Goal: Ask a question

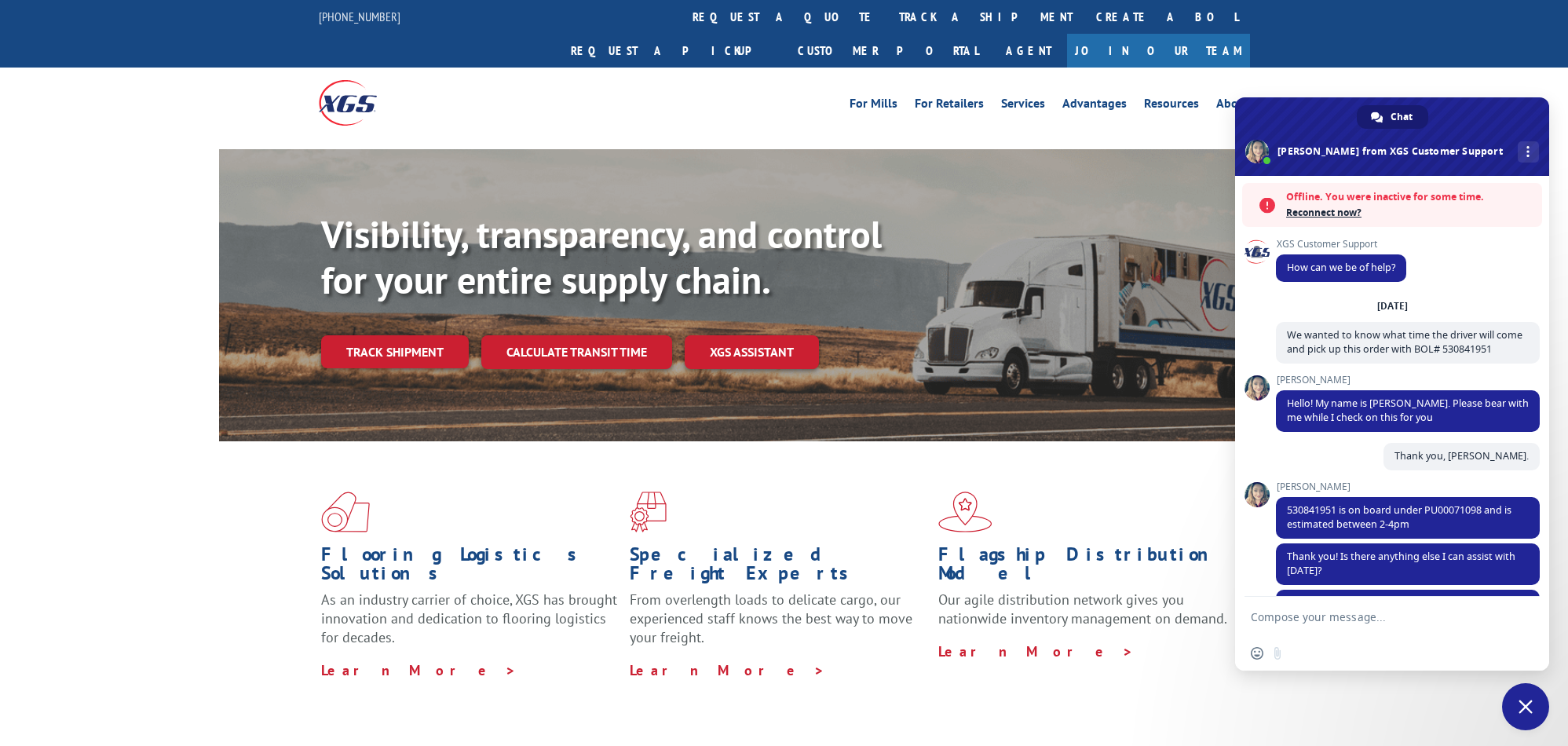
scroll to position [141, 0]
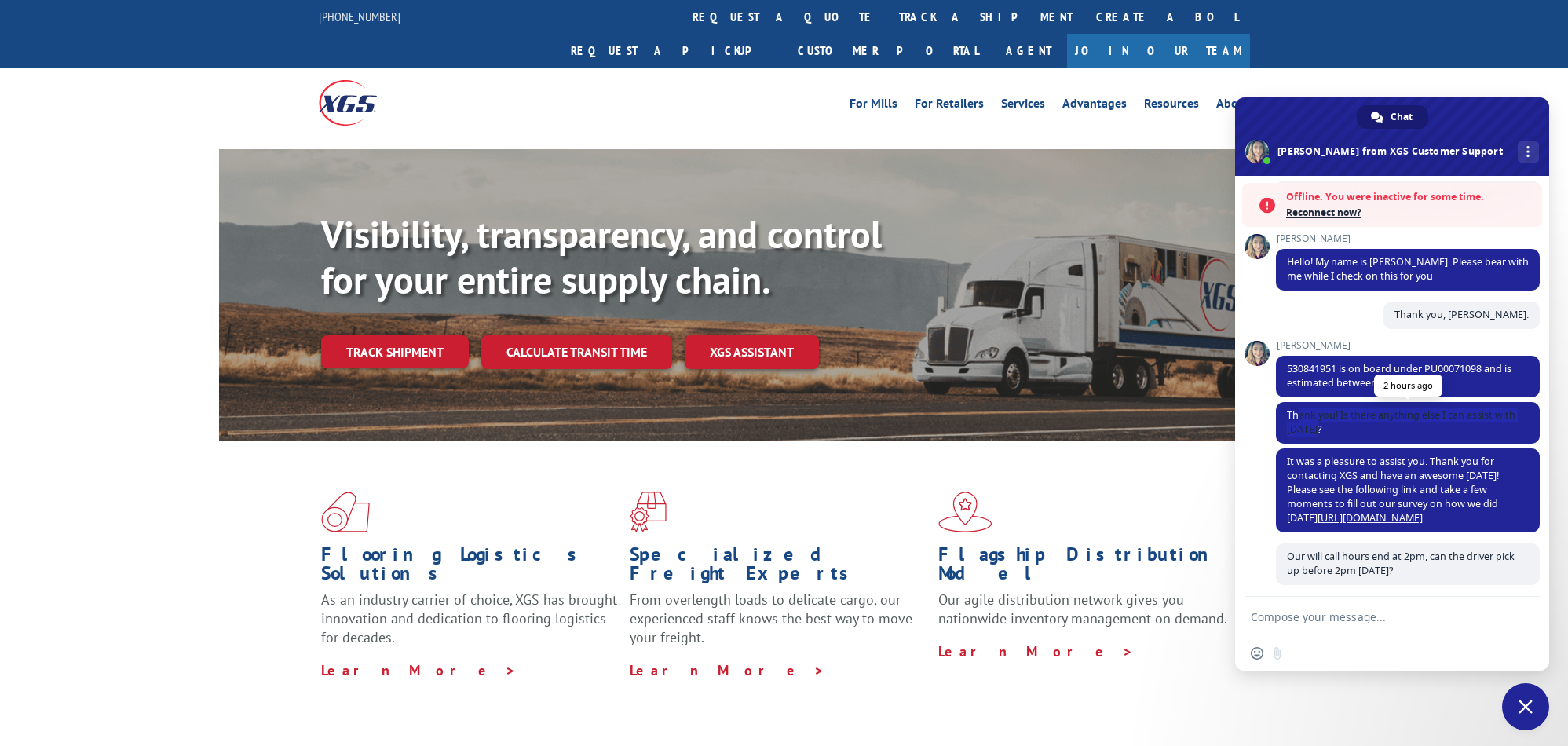
drag, startPoint x: 1297, startPoint y: 413, endPoint x: 1469, endPoint y: 427, distance: 172.6
click at [1469, 427] on span "Thank you! Is there anything else I can assist with [DATE]?" at bounding box center [1408, 423] width 263 height 41
click at [1297, 313] on div "Thank you, [PERSON_NAME]. 2 hours ago" at bounding box center [1408, 321] width 263 height 38
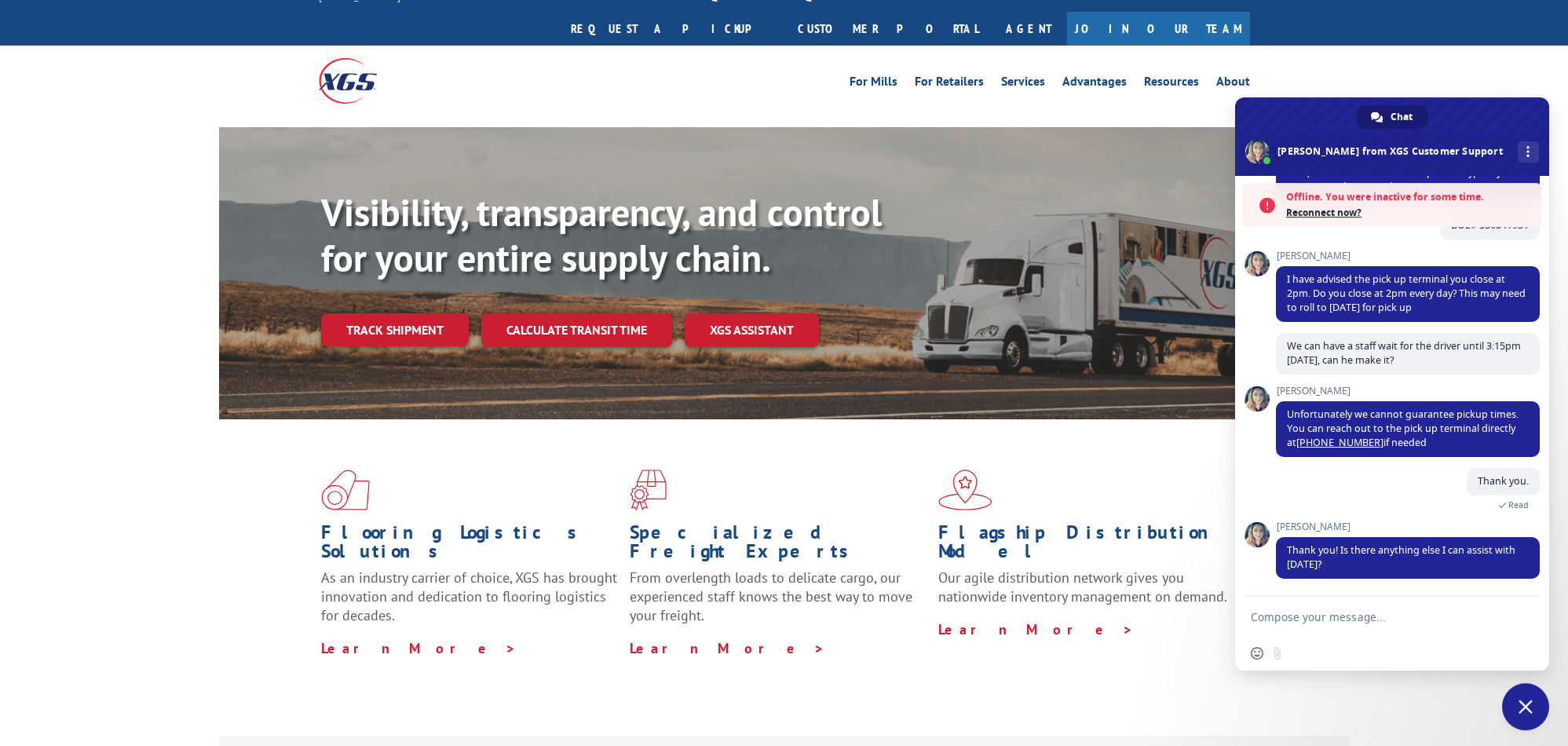
scroll to position [0, 0]
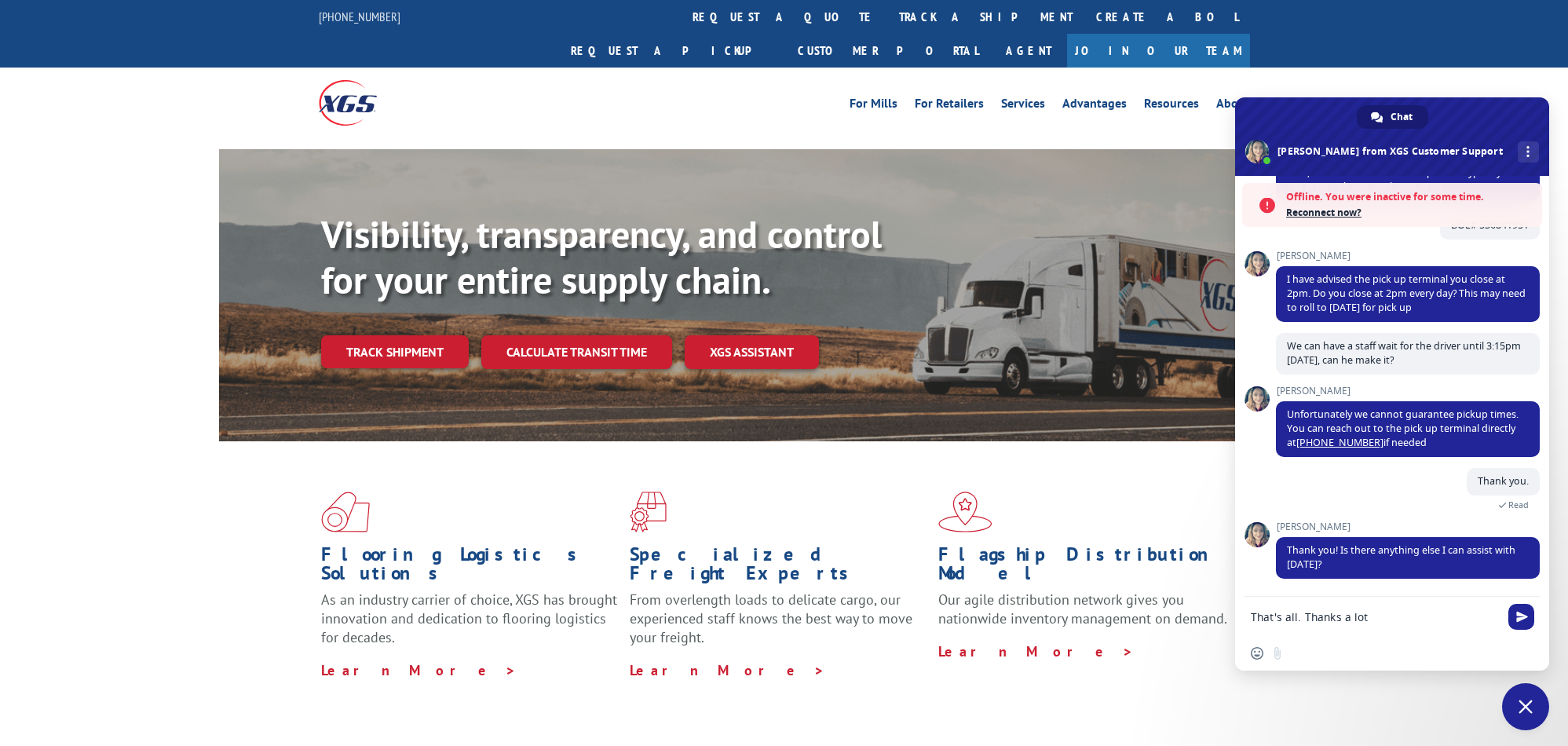
type textarea "That's all. Thanks a lot."
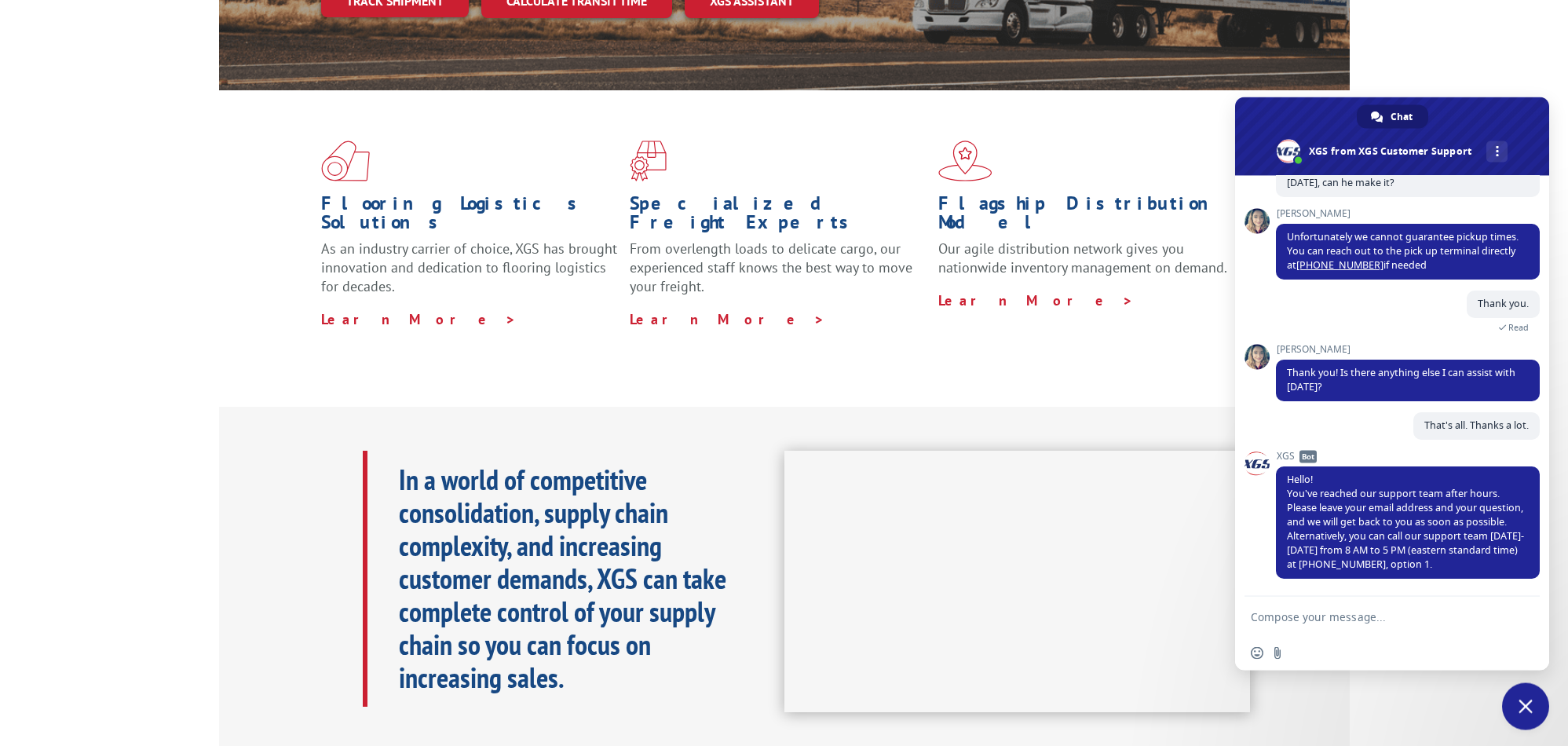
scroll to position [401, 0]
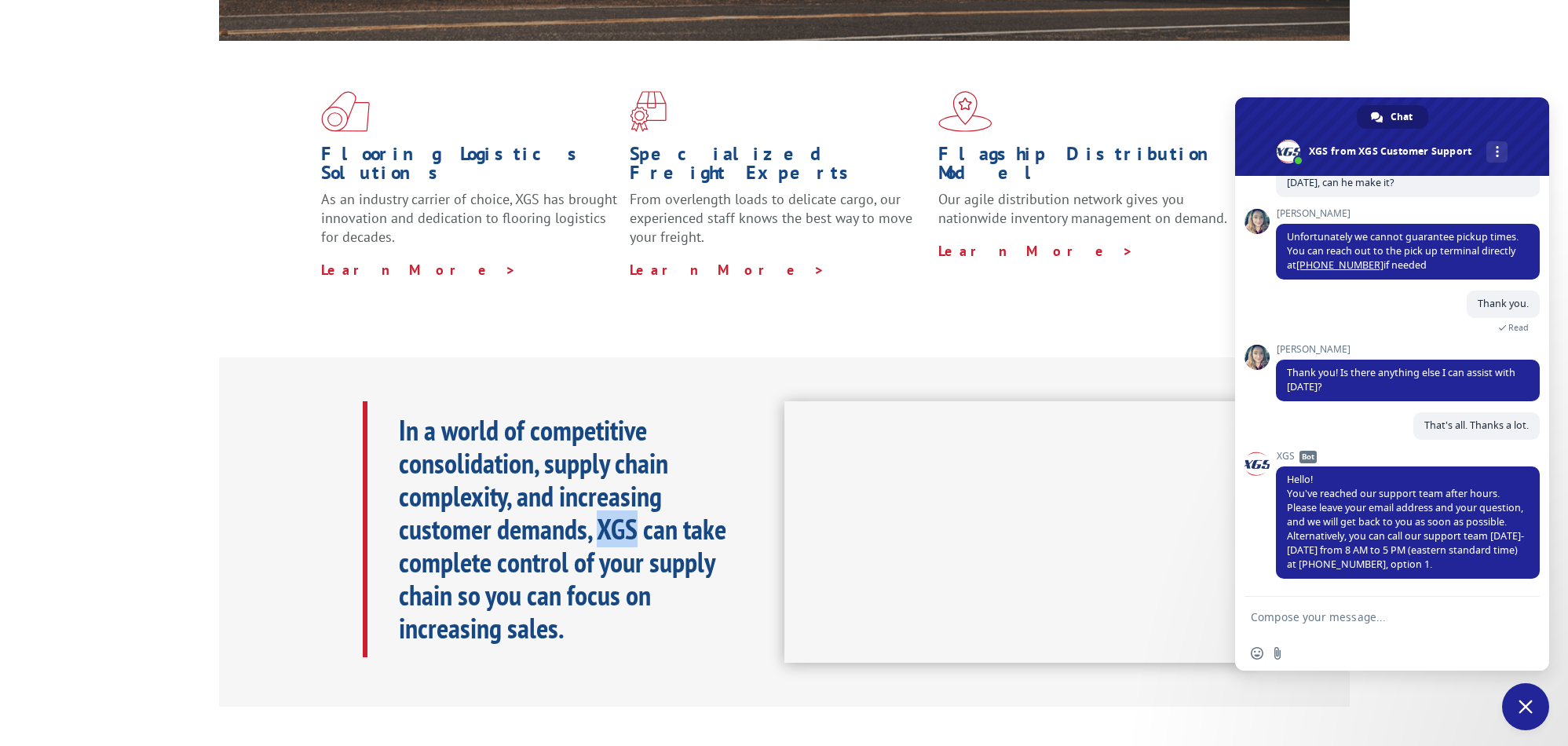
drag, startPoint x: 604, startPoint y: 491, endPoint x: 635, endPoint y: 496, distance: 31.4
click at [635, 496] on b "In a world of competitive consolidation, supply chain complexity, and increasin…" at bounding box center [563, 529] width 328 height 235
copy b "XGS"
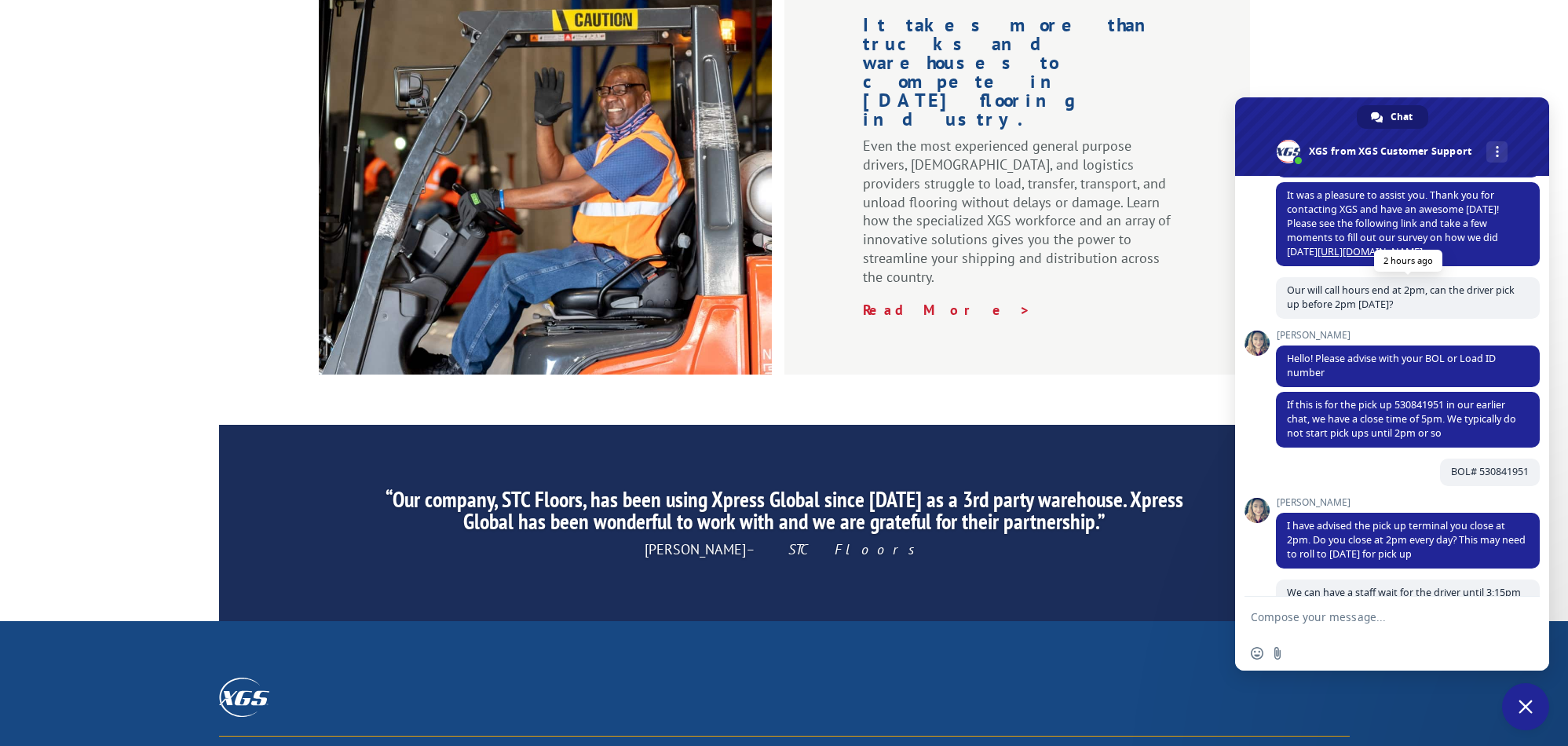
scroll to position [0, 0]
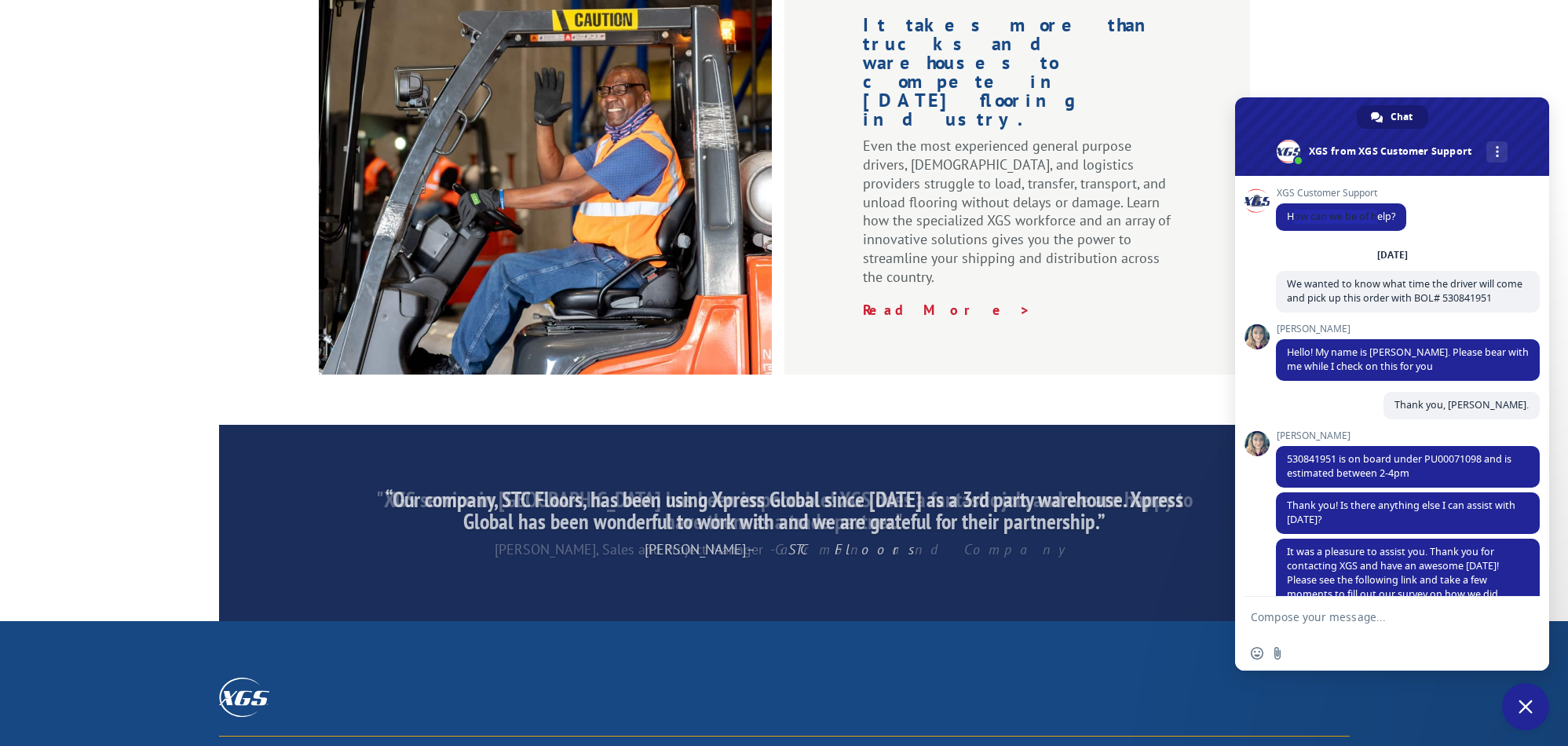
drag, startPoint x: 1297, startPoint y: 219, endPoint x: 1381, endPoint y: 211, distance: 84.4
click at [1381, 211] on span "How can we be of help?" at bounding box center [1340, 216] width 109 height 13
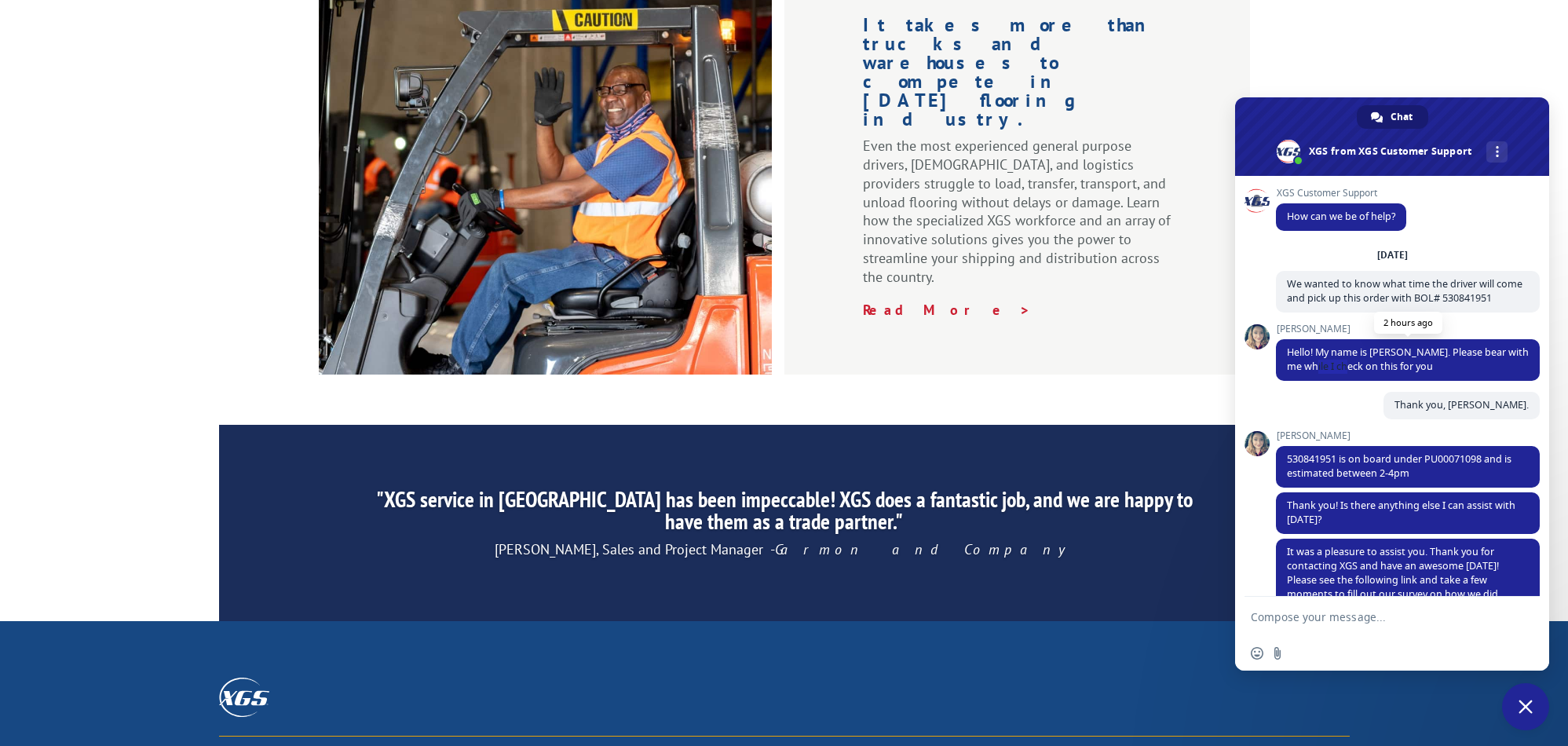
drag, startPoint x: 1331, startPoint y: 366, endPoint x: 1370, endPoint y: 362, distance: 39.2
click at [1370, 362] on span "Hello! My name is [PERSON_NAME]. Please bear with me while I check on this for …" at bounding box center [1407, 359] width 242 height 28
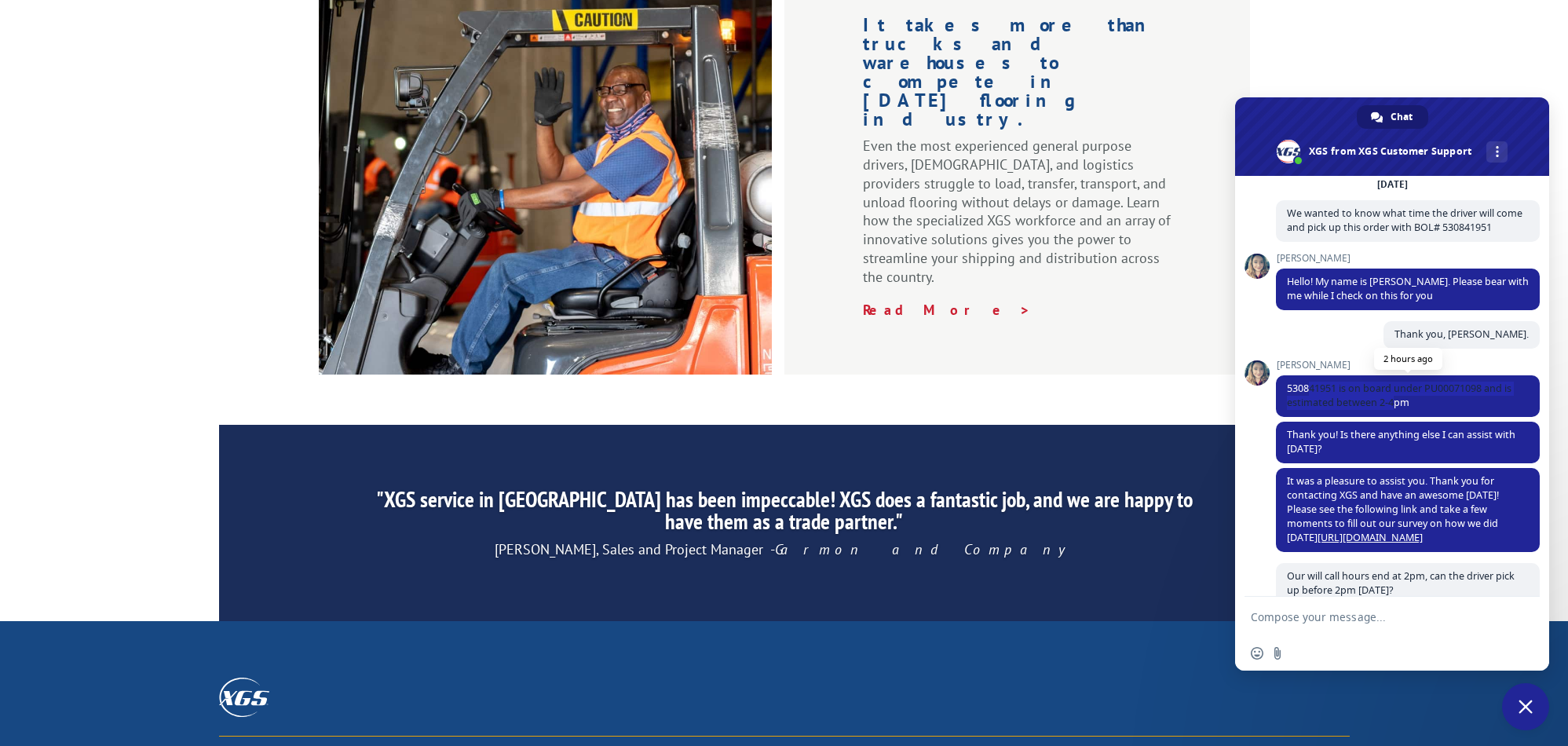
drag, startPoint x: 1308, startPoint y: 394, endPoint x: 1395, endPoint y: 402, distance: 87.4
click at [1395, 402] on span "530841951 is on board under PU00071098 and is estimated between 2-4pm" at bounding box center [1398, 395] width 225 height 28
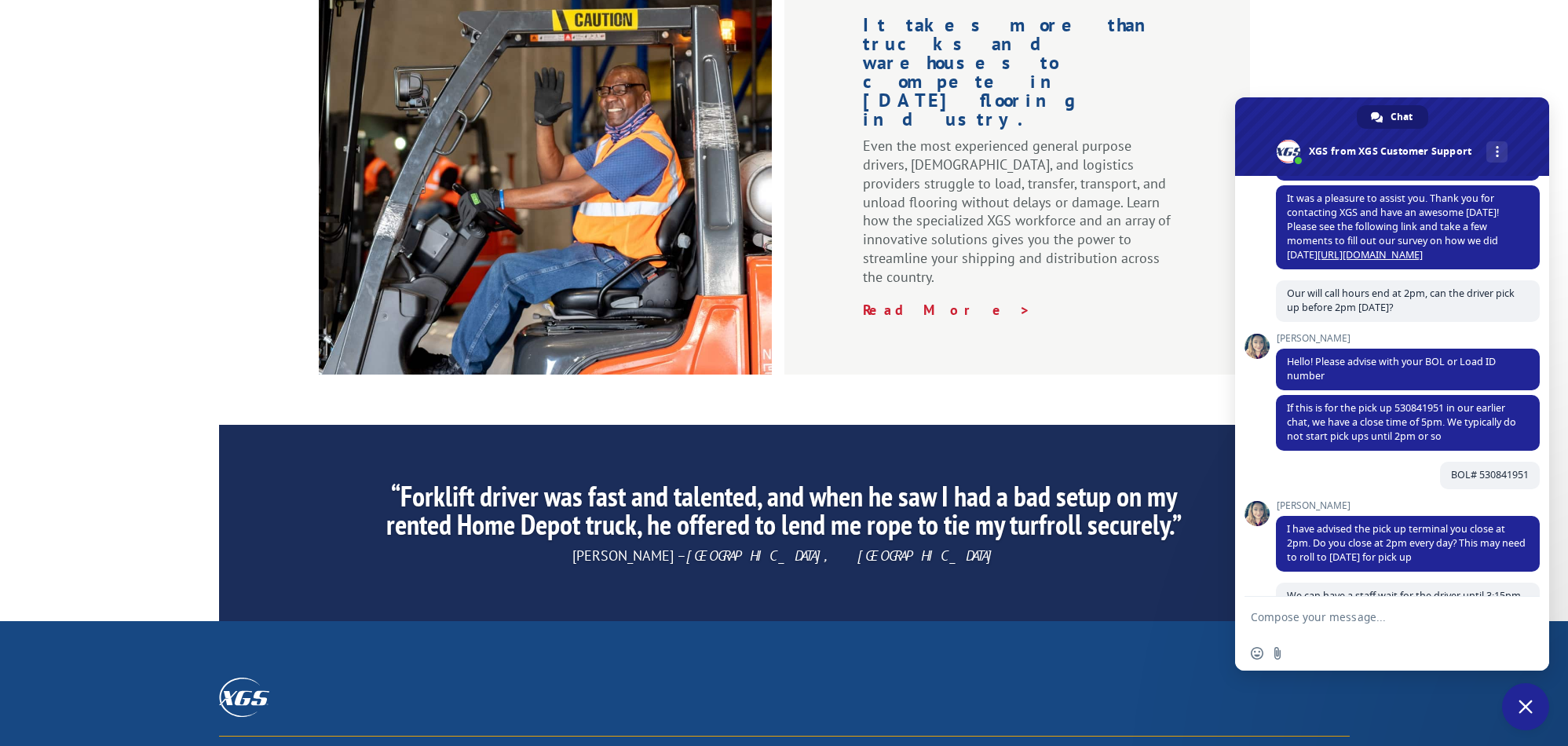
scroll to position [494, 0]
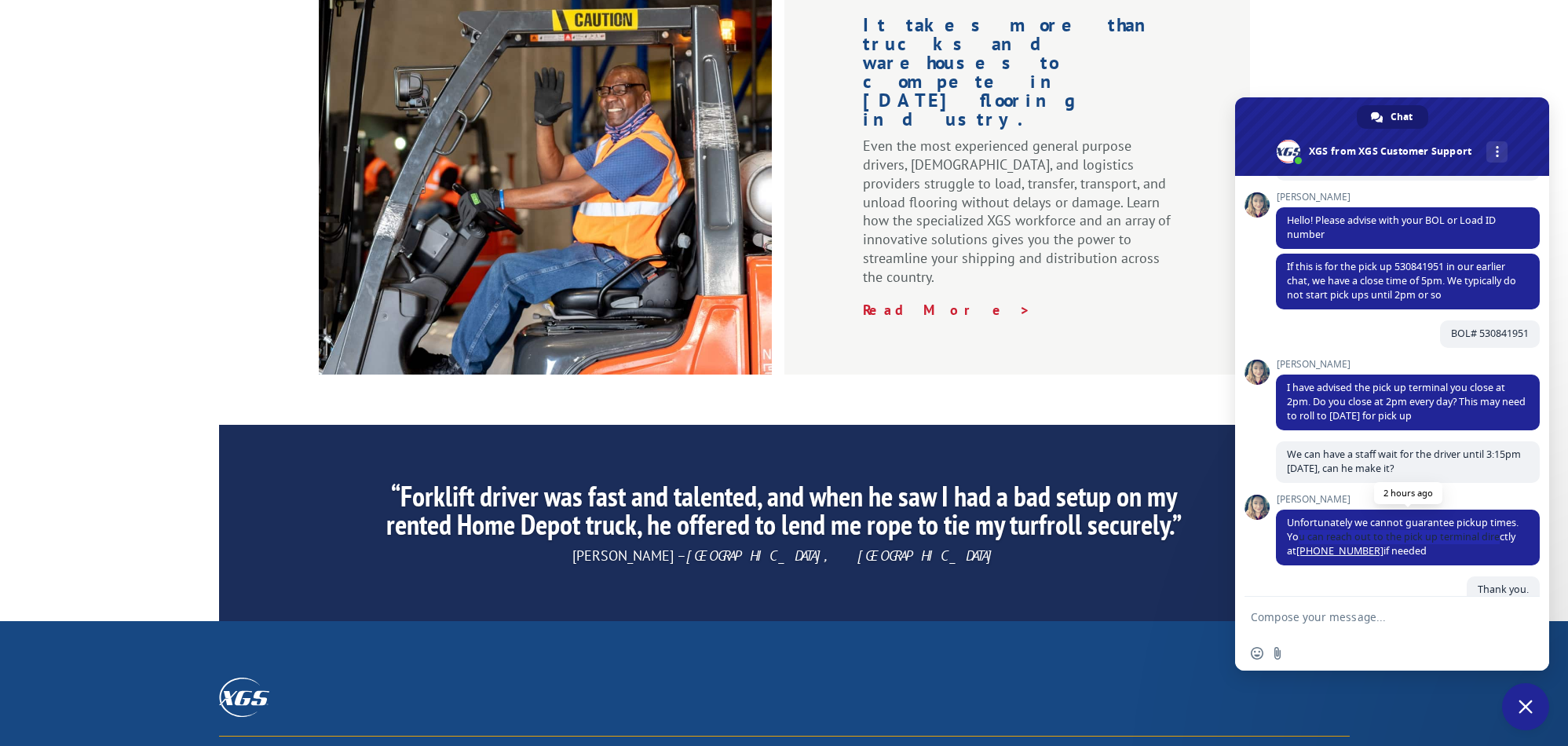
drag, startPoint x: 1302, startPoint y: 532, endPoint x: 1498, endPoint y: 537, distance: 196.1
click at [1498, 537] on span "Unfortunately we cannot guarantee pickup times. You can reach out to the pick u…" at bounding box center [1402, 536] width 232 height 41
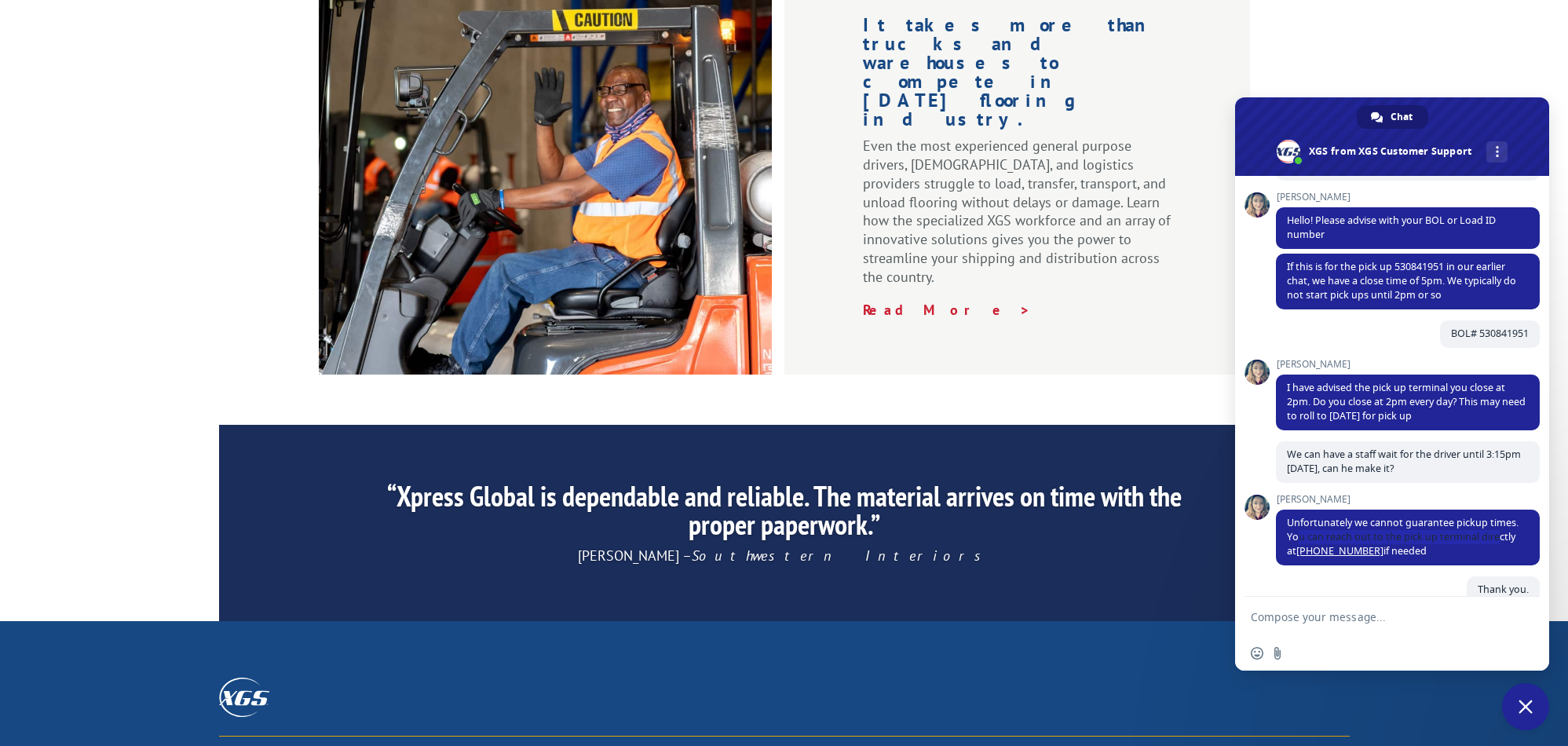
click at [1454, 636] on div "Insert an emoji Send a file" at bounding box center [1392, 653] width 314 height 35
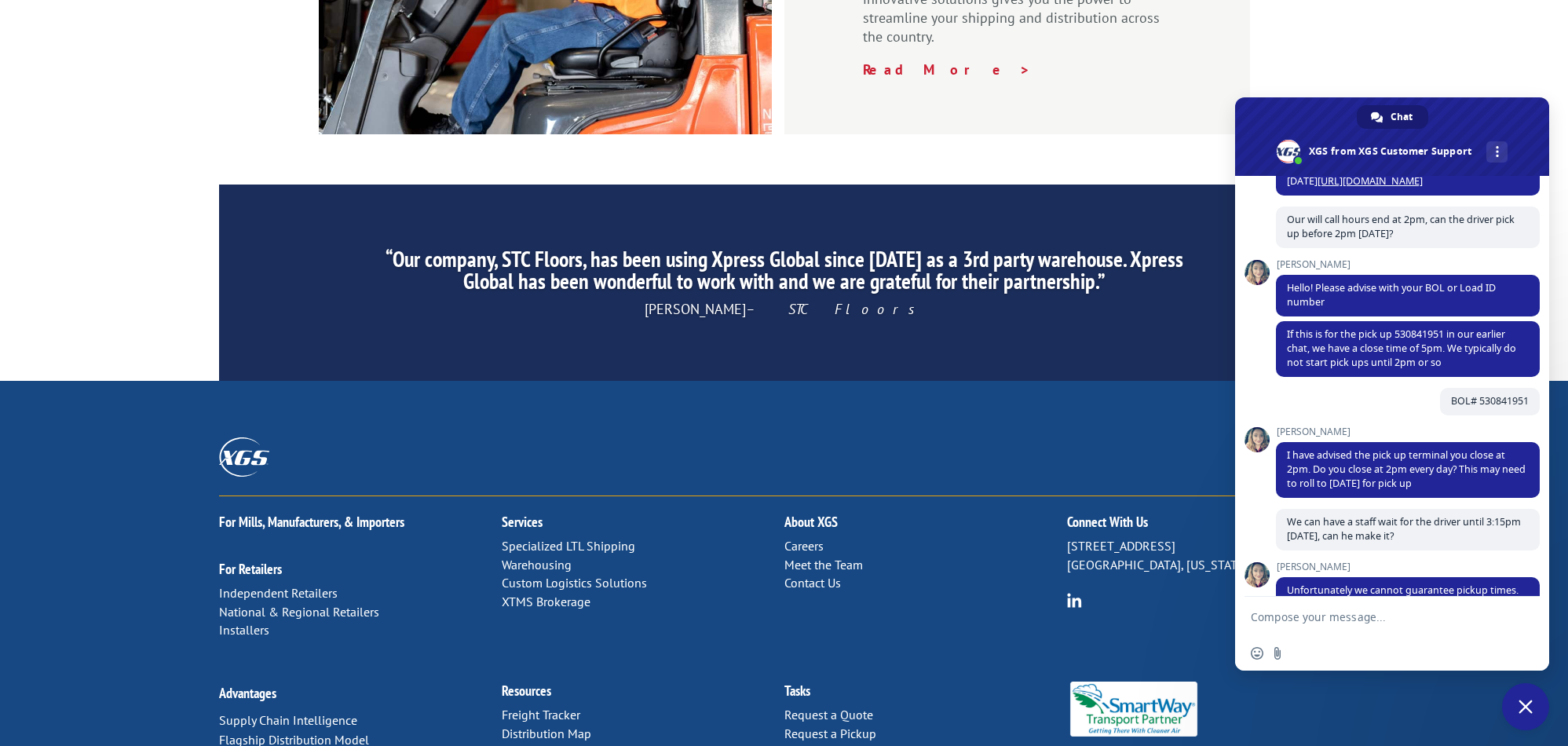
scroll to position [2282, 0]
